Goal: Information Seeking & Learning: Learn about a topic

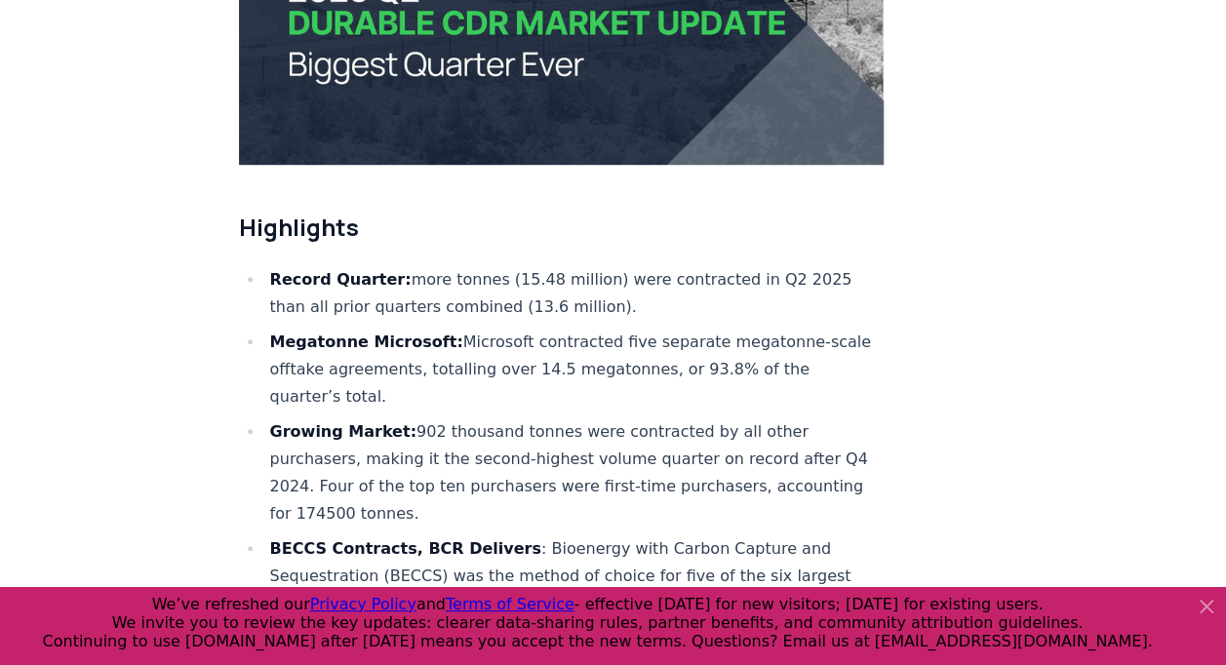
scroll to position [567, 0]
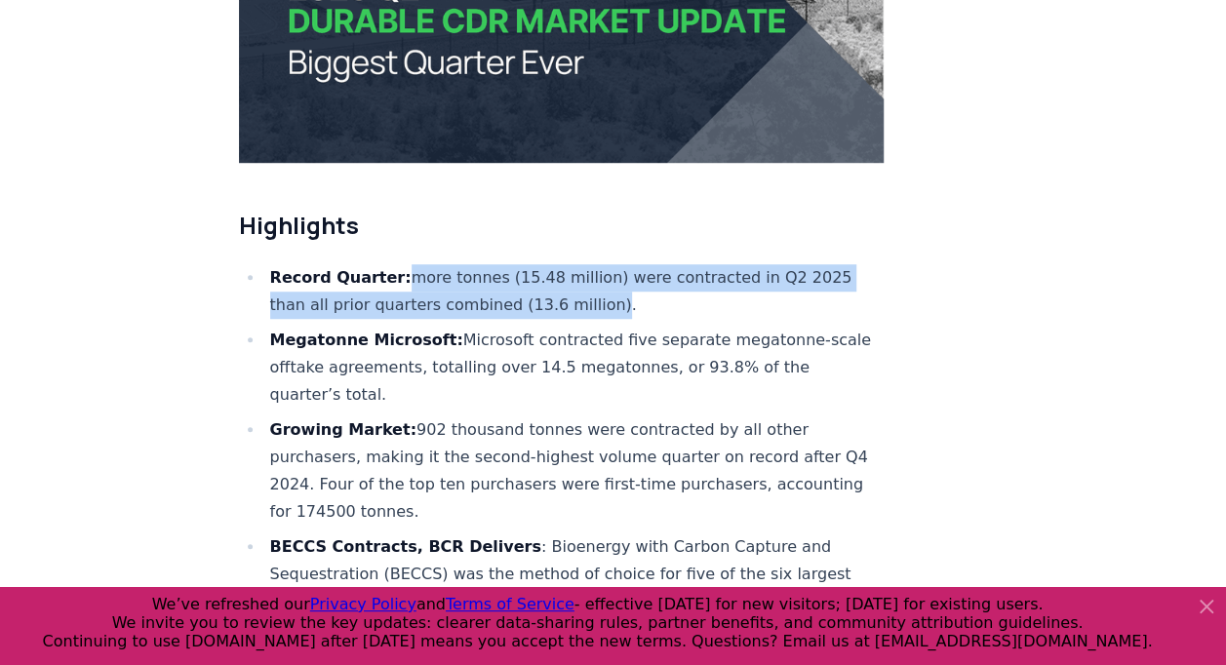
drag, startPoint x: 593, startPoint y: 244, endPoint x: 392, endPoint y: 213, distance: 203.3
click at [392, 264] on li "Record Quarter: more tonnes (15.48 million) were contracted in Q2 2025 than all…" at bounding box center [574, 291] width 620 height 55
copy li "more tonnes (15.48 million) were contracted in Q2 2025 than all prior quarters …"
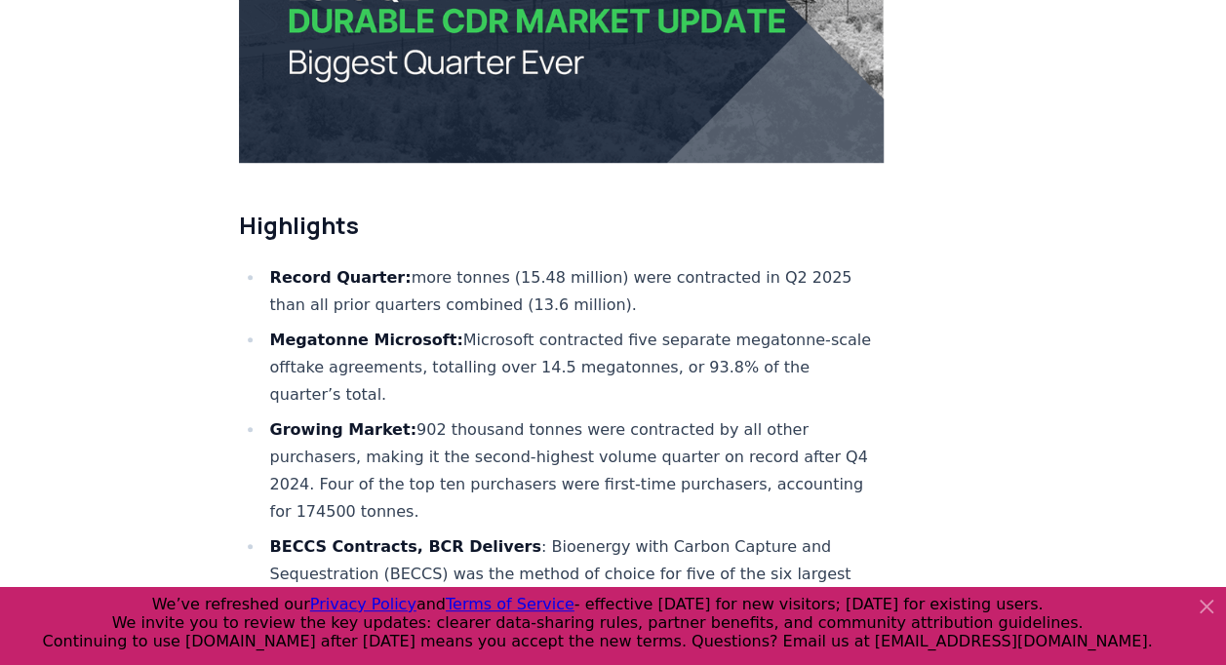
click at [675, 264] on li "Record Quarter: more tonnes (15.48 million) were contracted in Q2 2025 than all…" at bounding box center [574, 291] width 620 height 55
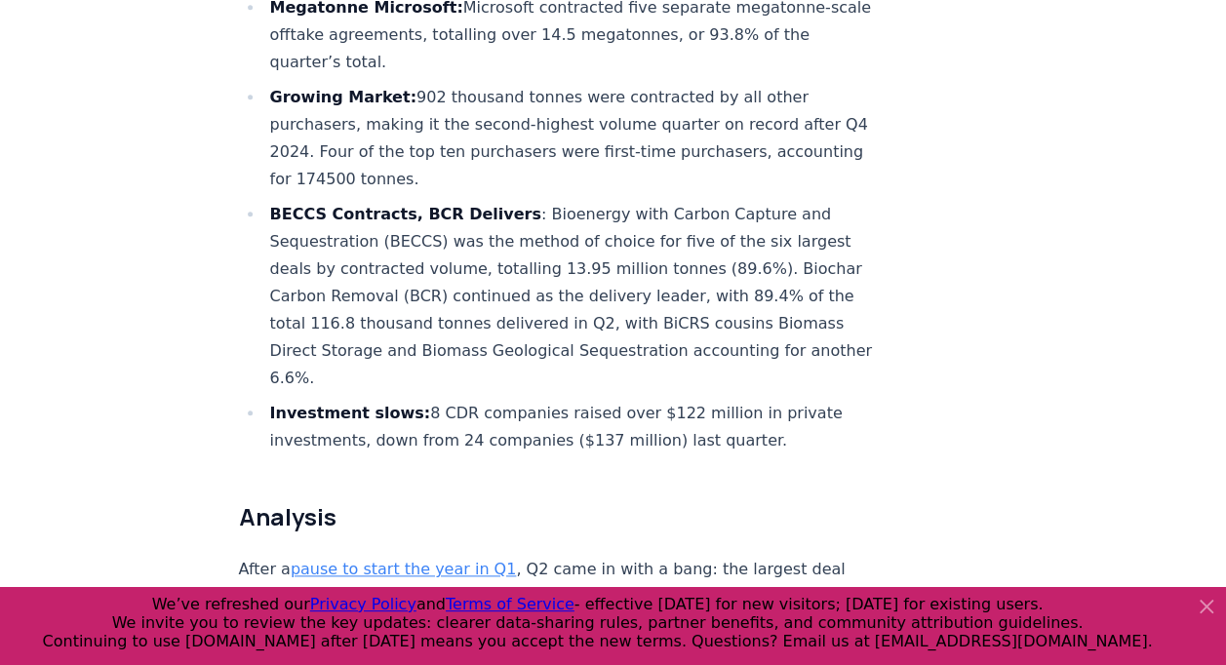
scroll to position [898, 0]
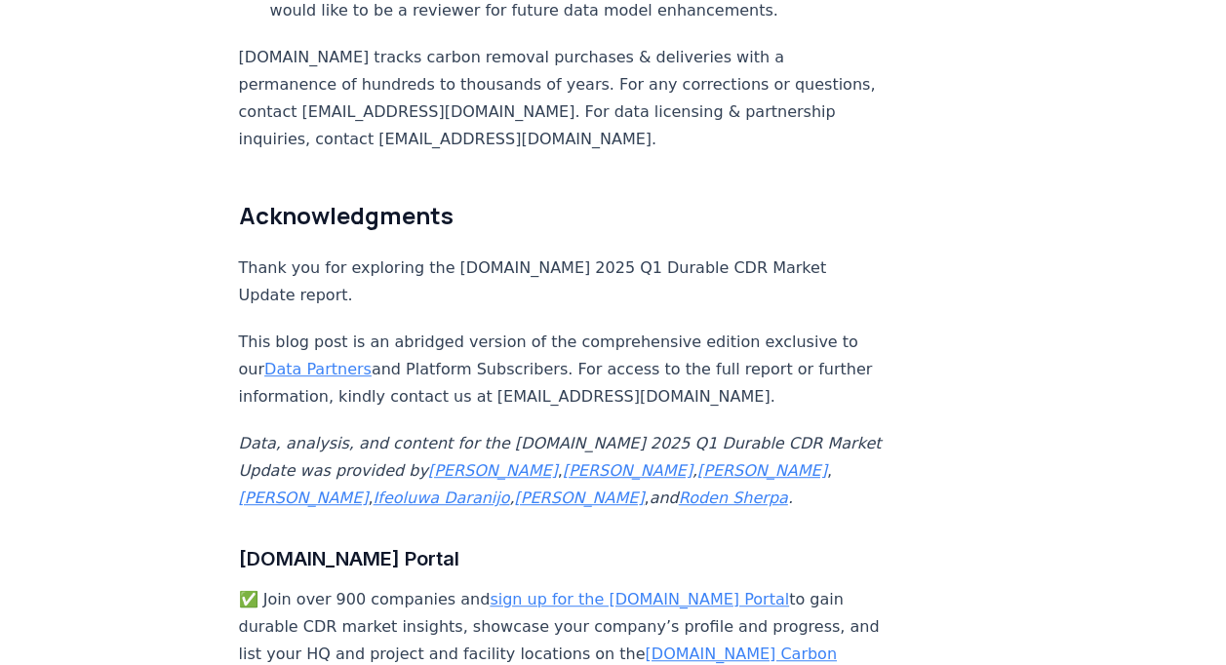
scroll to position [11293, 0]
